Goal: Find specific page/section: Find specific page/section

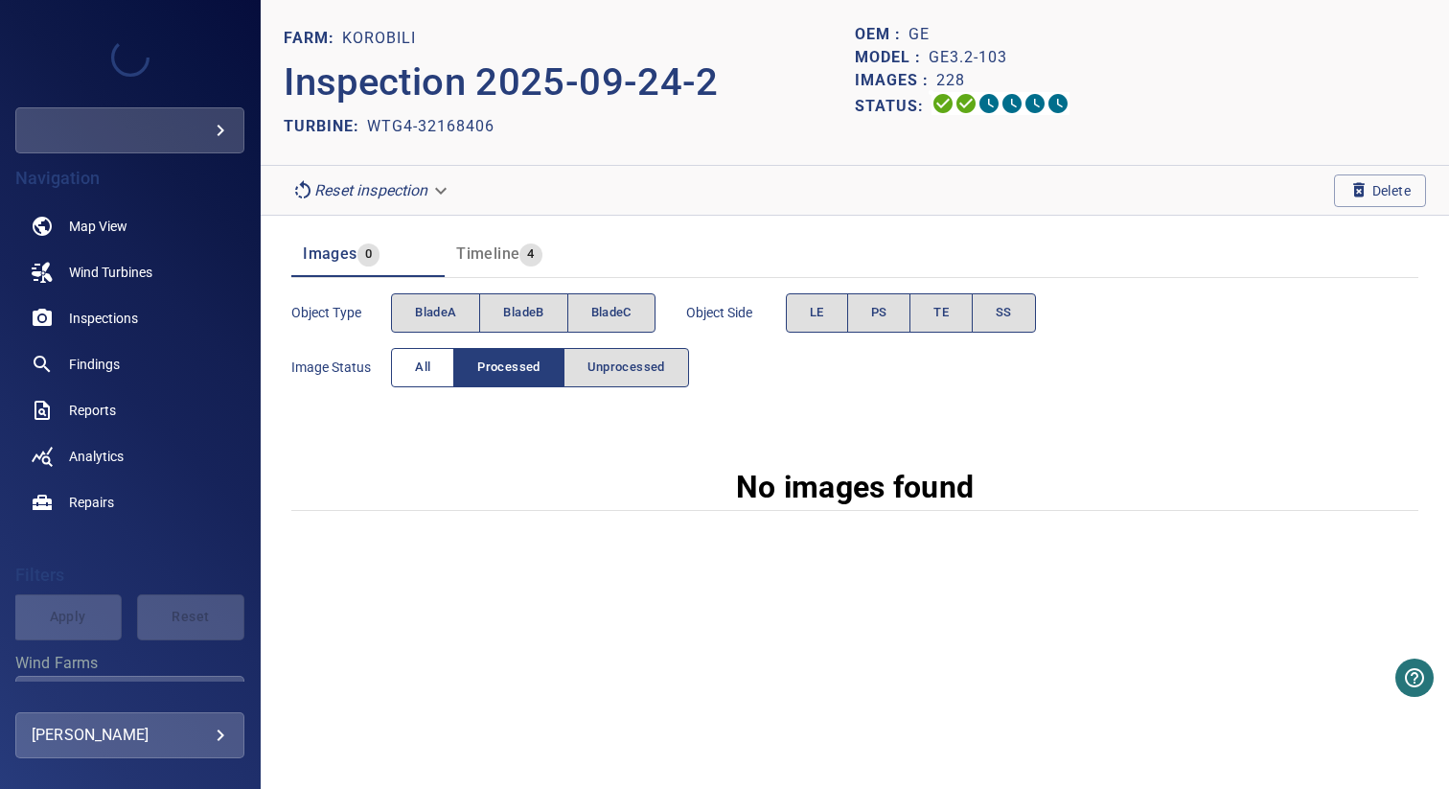
click at [433, 361] on button "All" at bounding box center [422, 367] width 63 height 39
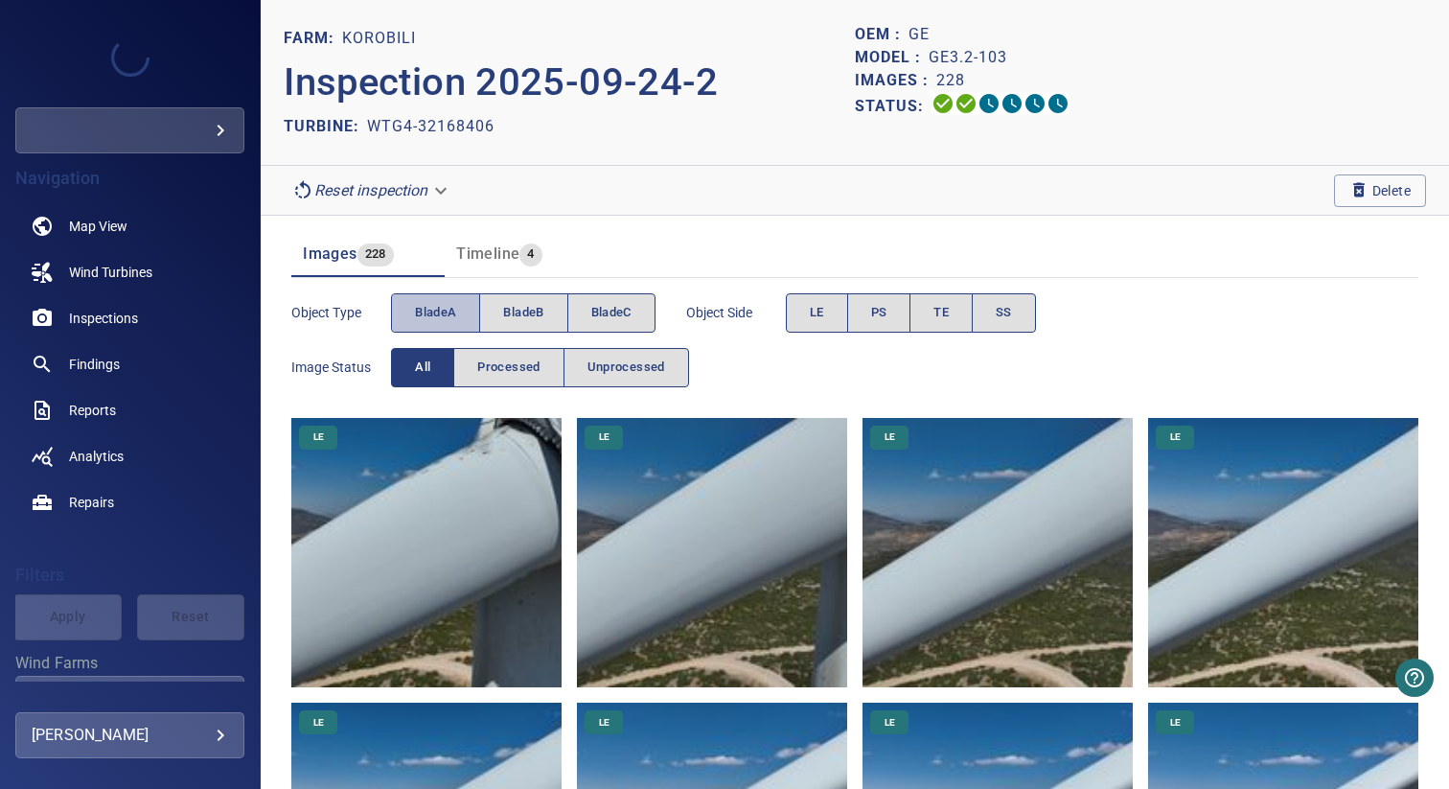
click at [434, 321] on span "bladeA" at bounding box center [435, 313] width 41 height 22
click at [515, 309] on span "bladeB" at bounding box center [523, 313] width 40 height 22
click at [435, 309] on span "bladeA" at bounding box center [435, 313] width 41 height 22
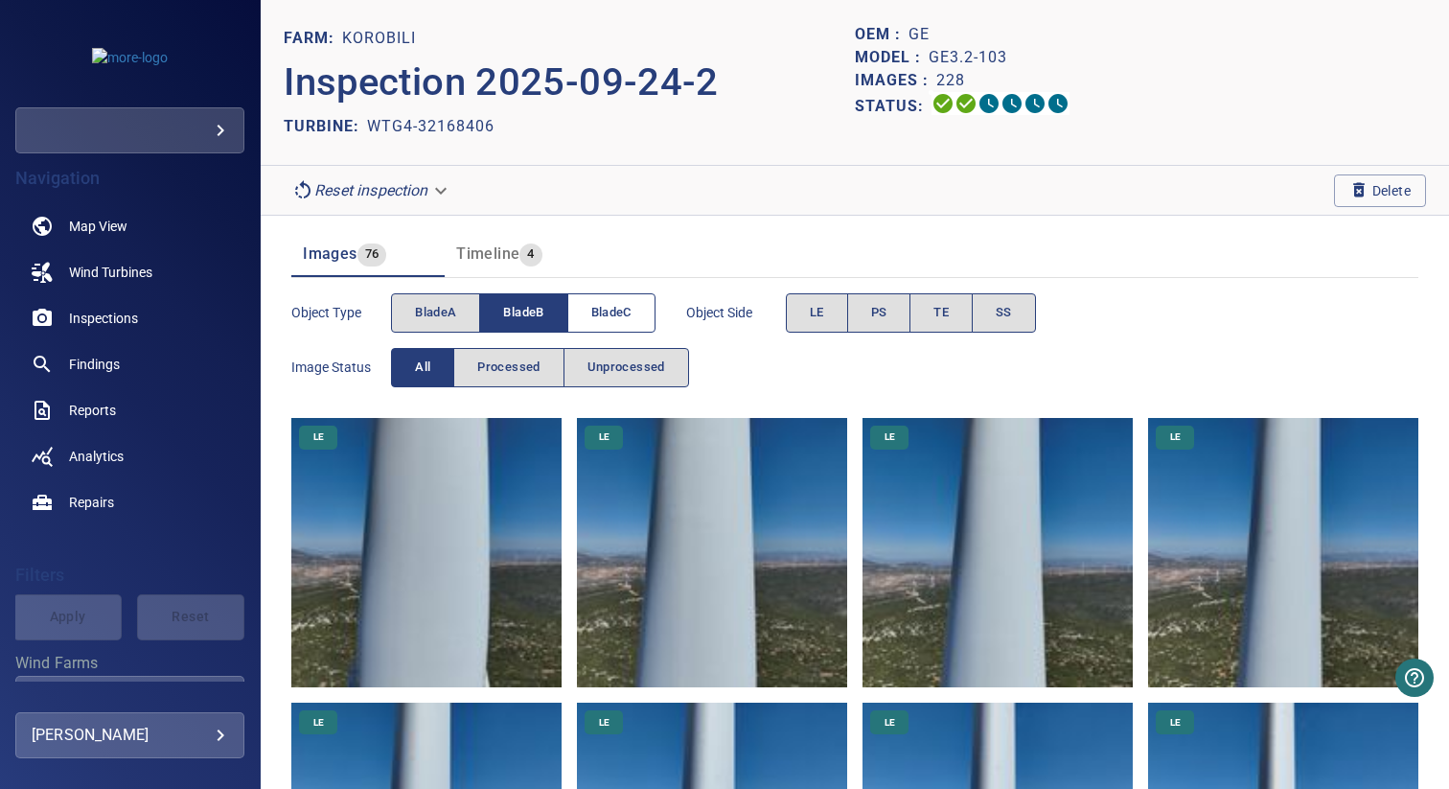
click at [580, 310] on button "bladeC" at bounding box center [611, 312] width 88 height 39
click at [541, 310] on span "bladeB" at bounding box center [523, 313] width 40 height 22
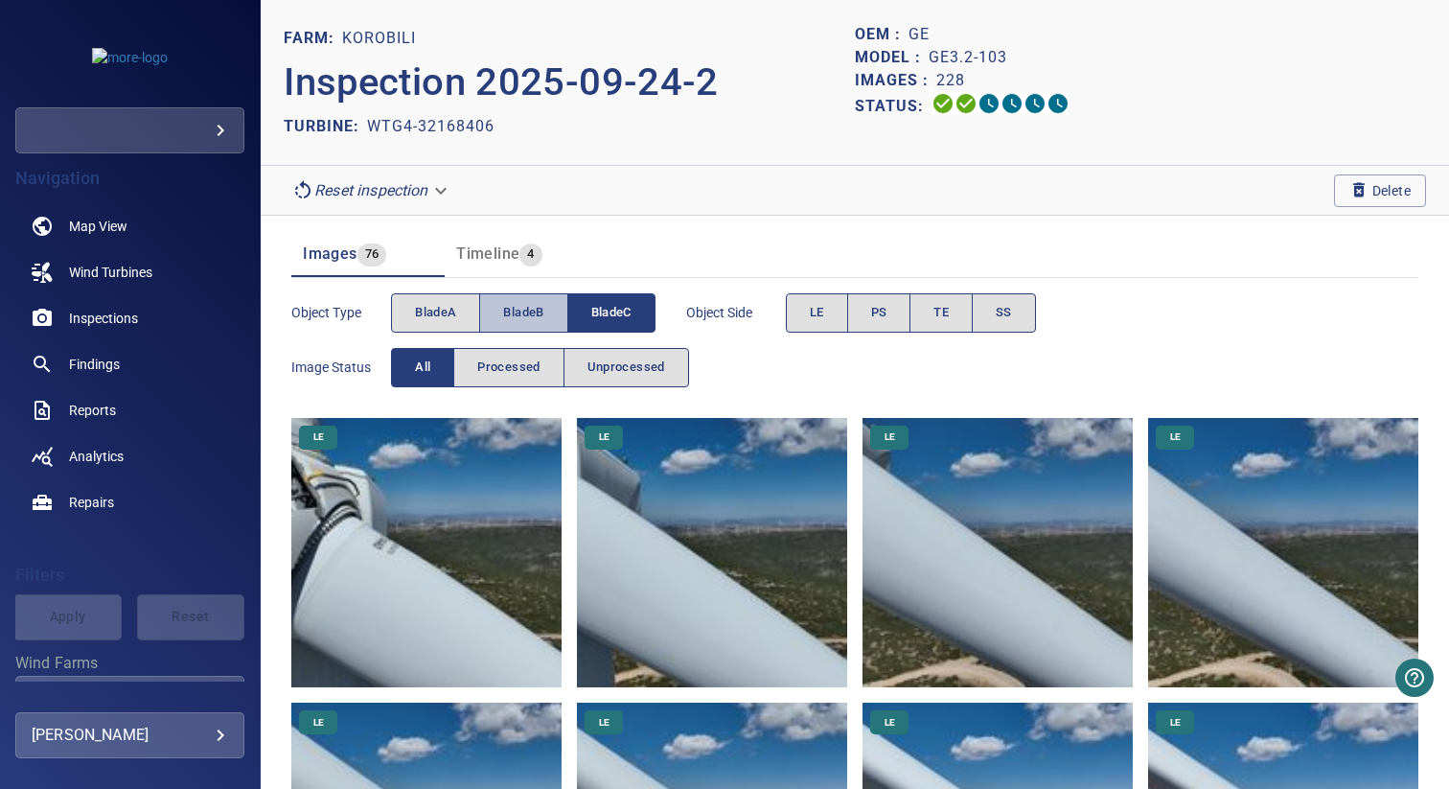
click at [536, 302] on span "bladeB" at bounding box center [523, 313] width 40 height 22
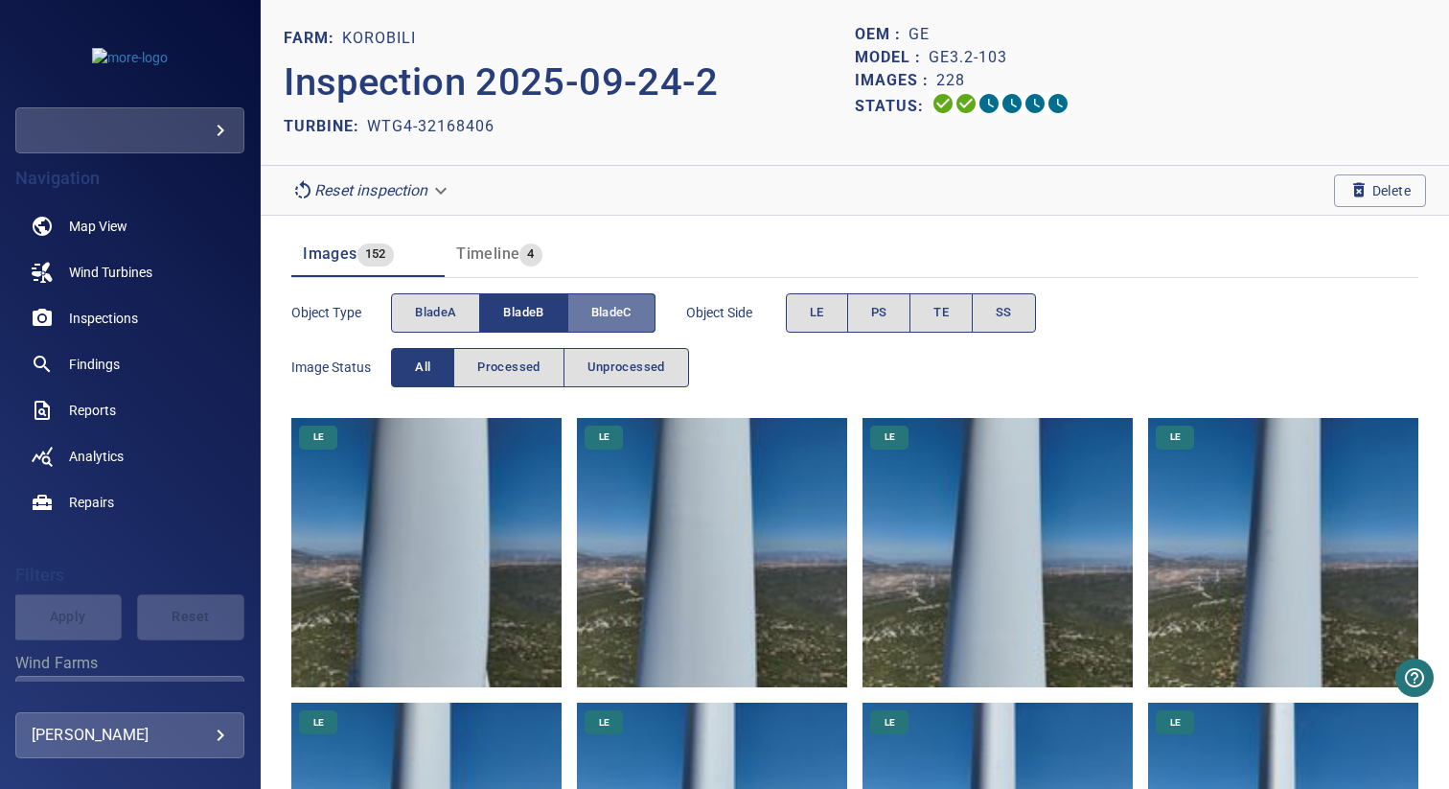
click at [602, 309] on span "bladeC" at bounding box center [611, 313] width 40 height 22
click at [423, 309] on span "bladeA" at bounding box center [435, 313] width 41 height 22
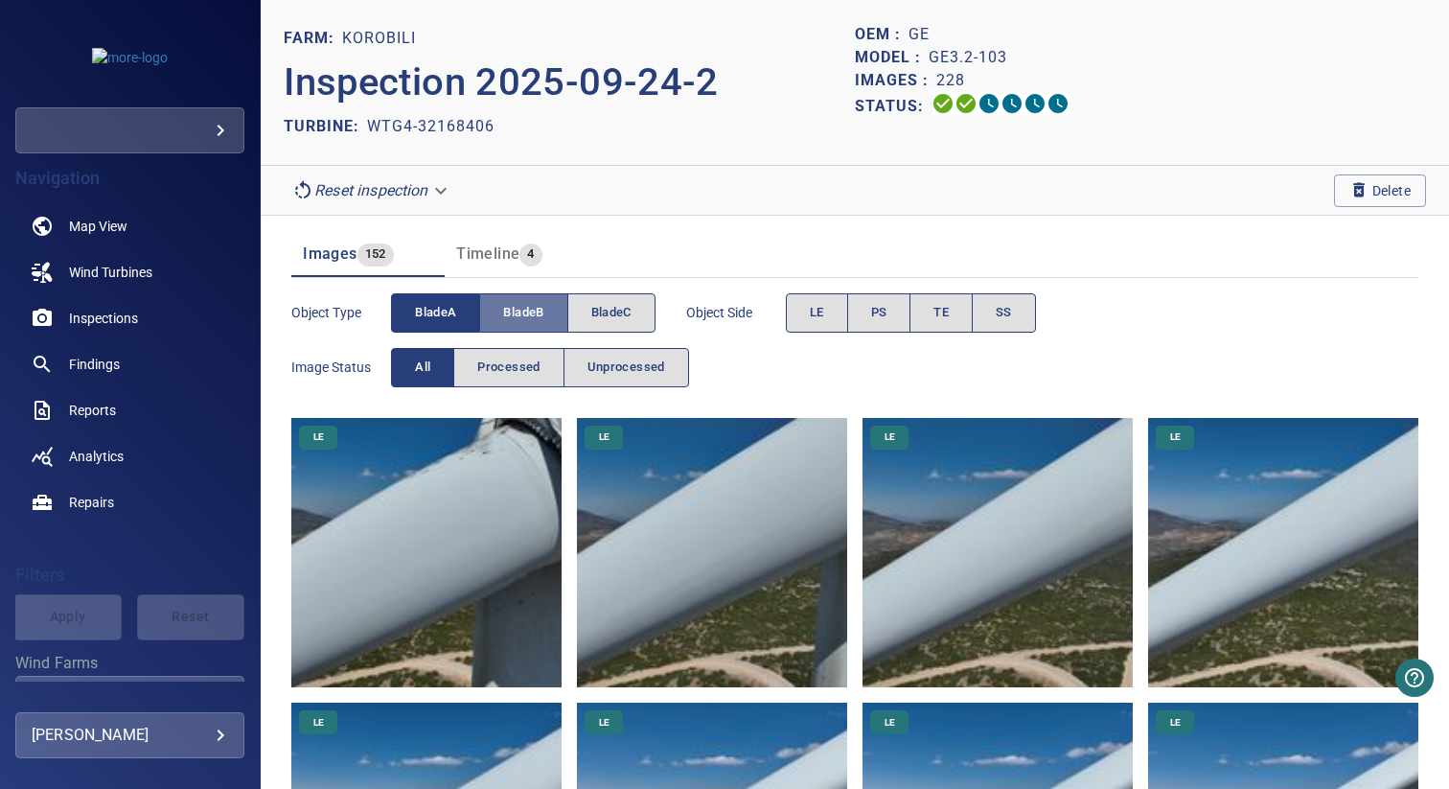
click at [515, 309] on span "bladeB" at bounding box center [523, 313] width 40 height 22
click at [525, 306] on span "bladeB" at bounding box center [523, 313] width 40 height 22
click at [462, 306] on button "bladeA" at bounding box center [435, 312] width 89 height 39
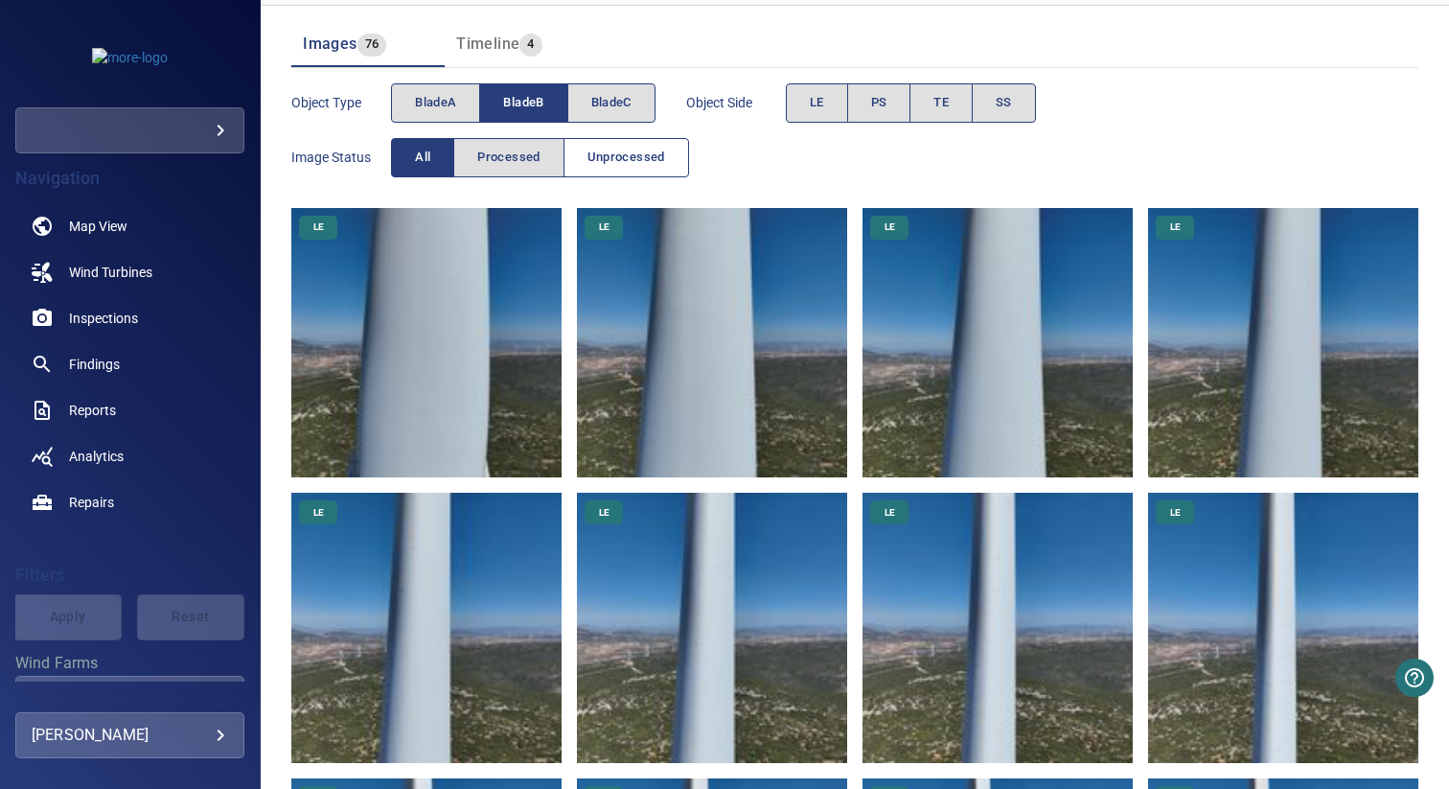
scroll to position [320, 0]
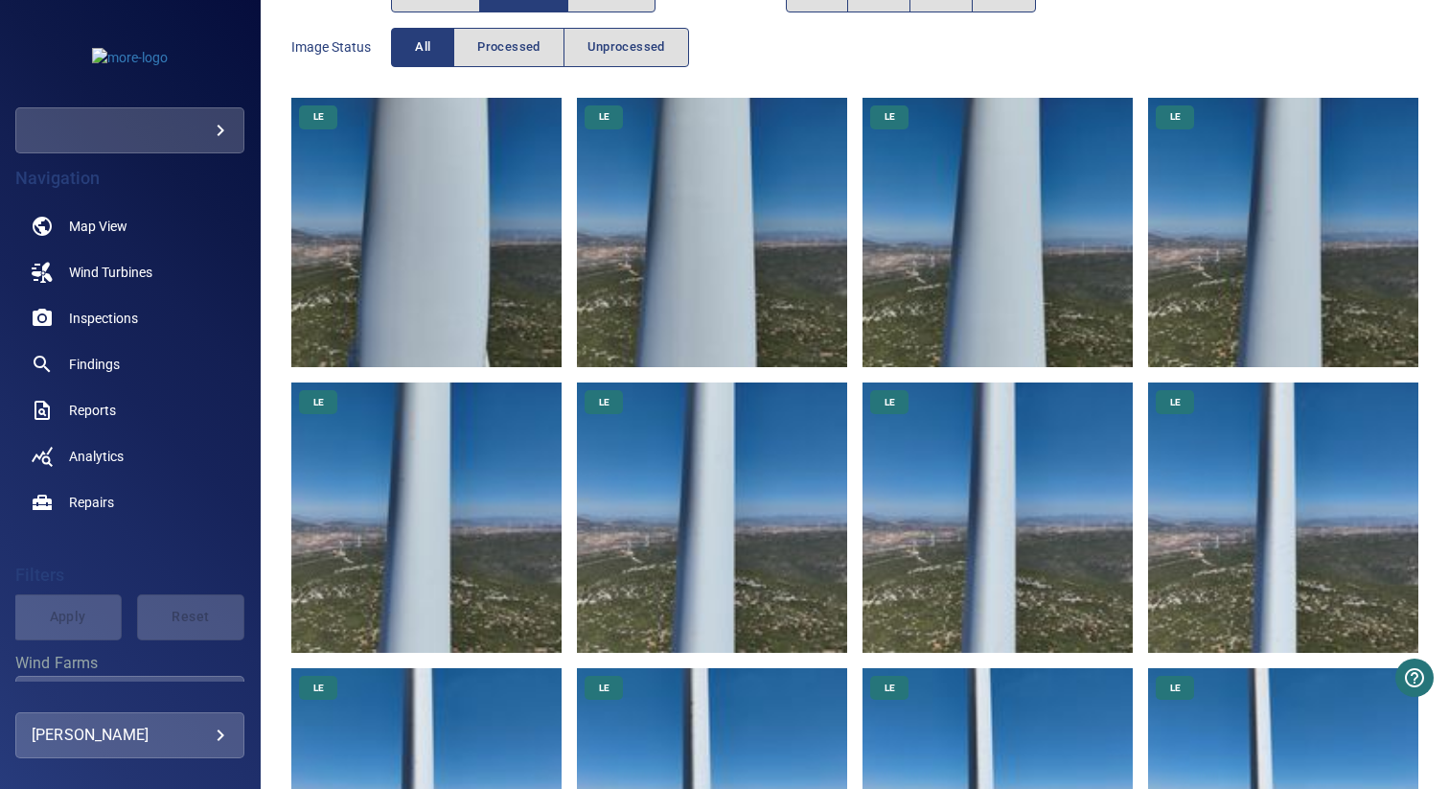
click at [498, 234] on img at bounding box center [426, 233] width 270 height 270
